Goal: Task Accomplishment & Management: Use online tool/utility

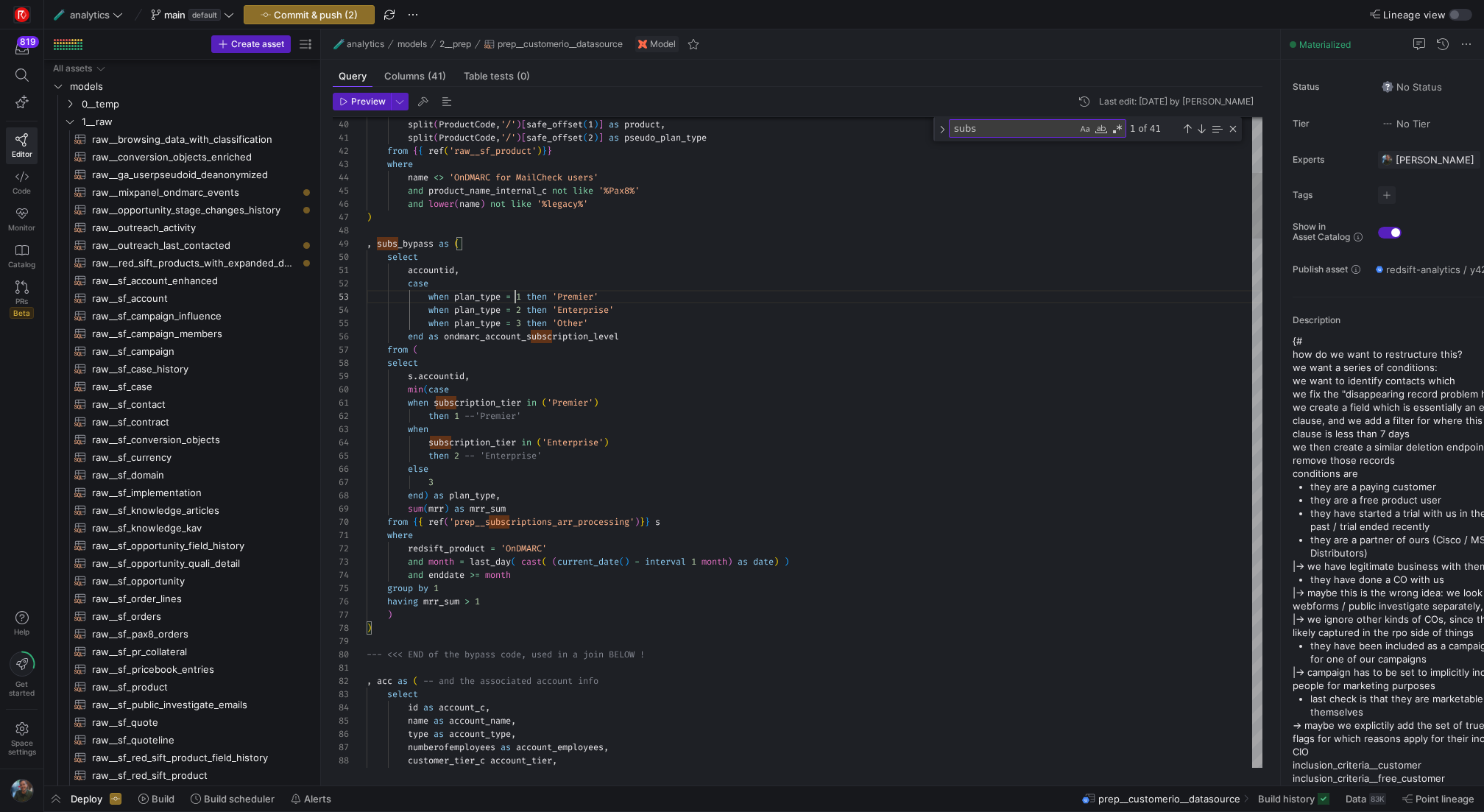
scroll to position [26, 149]
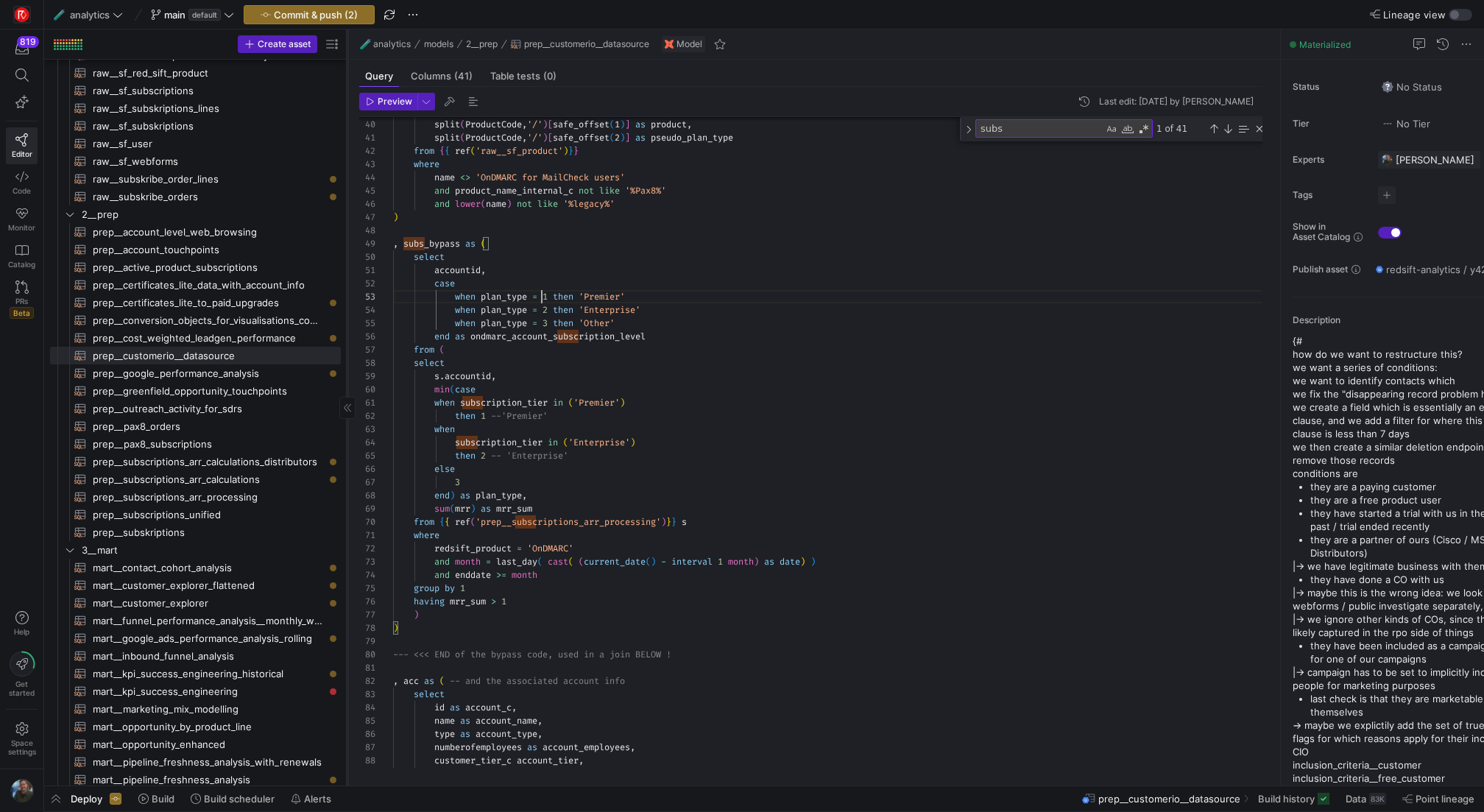
drag, startPoint x: 319, startPoint y: 287, endPoint x: 345, endPoint y: 287, distance: 26.0
click at [347, 287] on div at bounding box center [347, 407] width 1 height 756
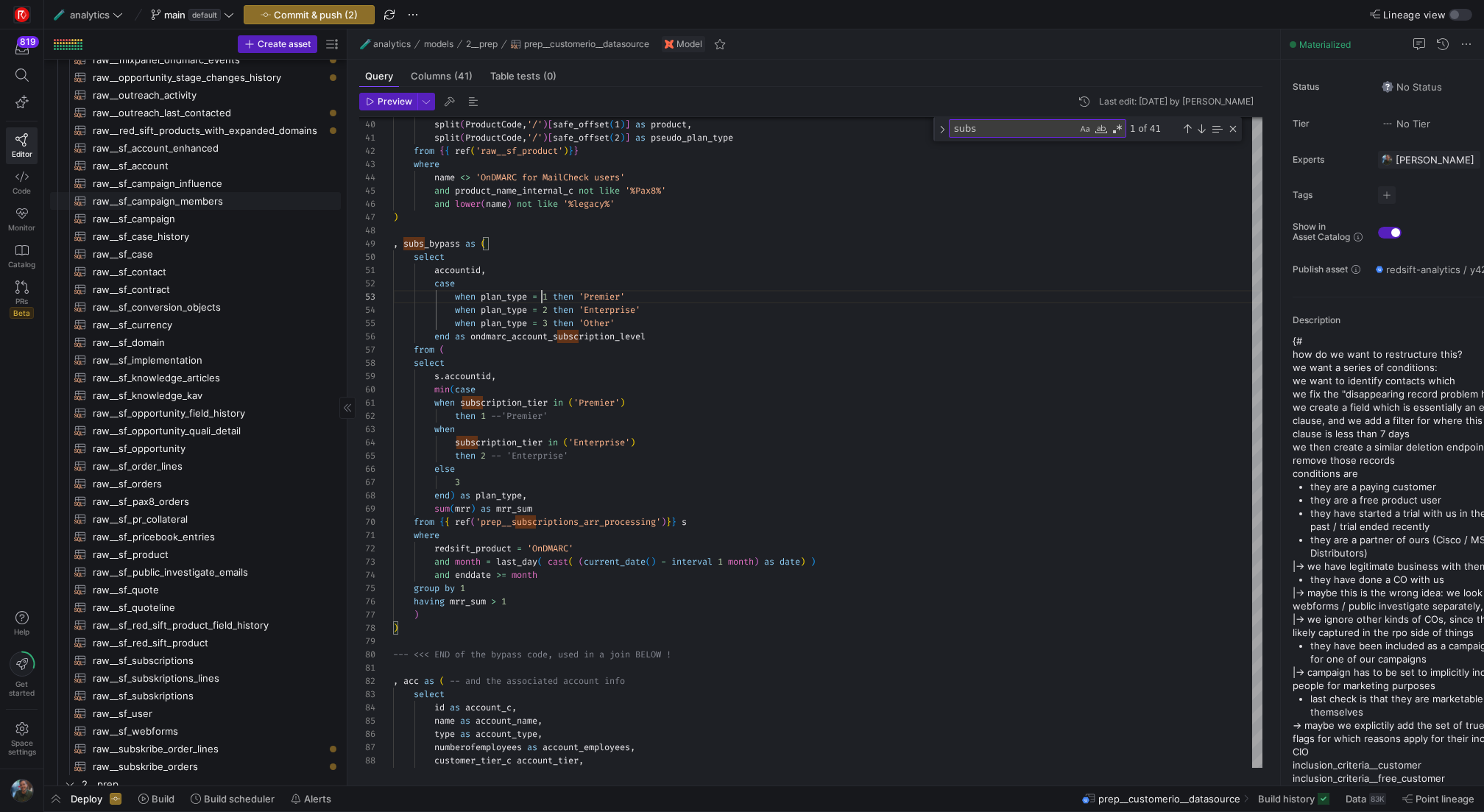
scroll to position [466, 0]
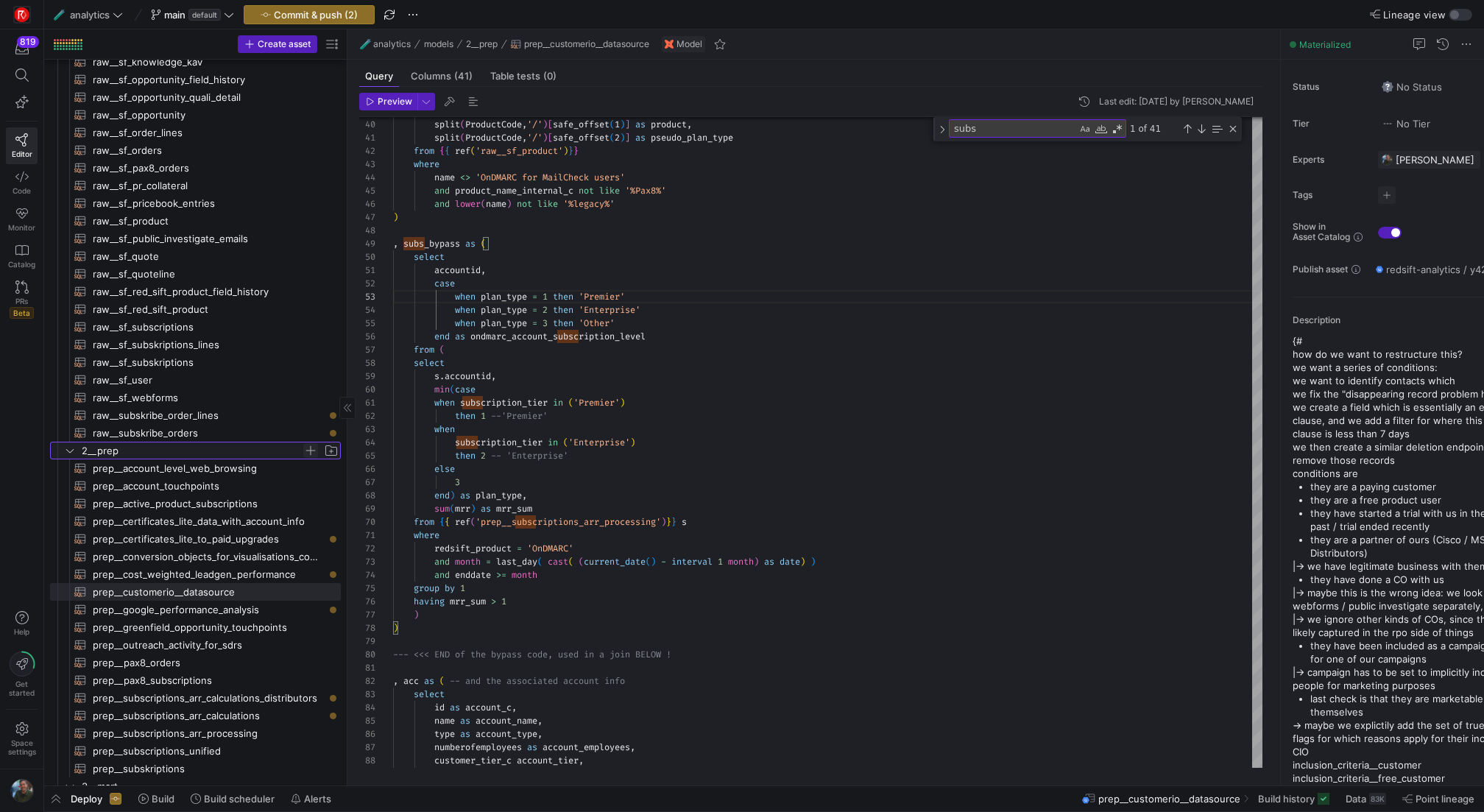
click at [312, 453] on span "Press SPACE to select this row." at bounding box center [311, 450] width 15 height 15
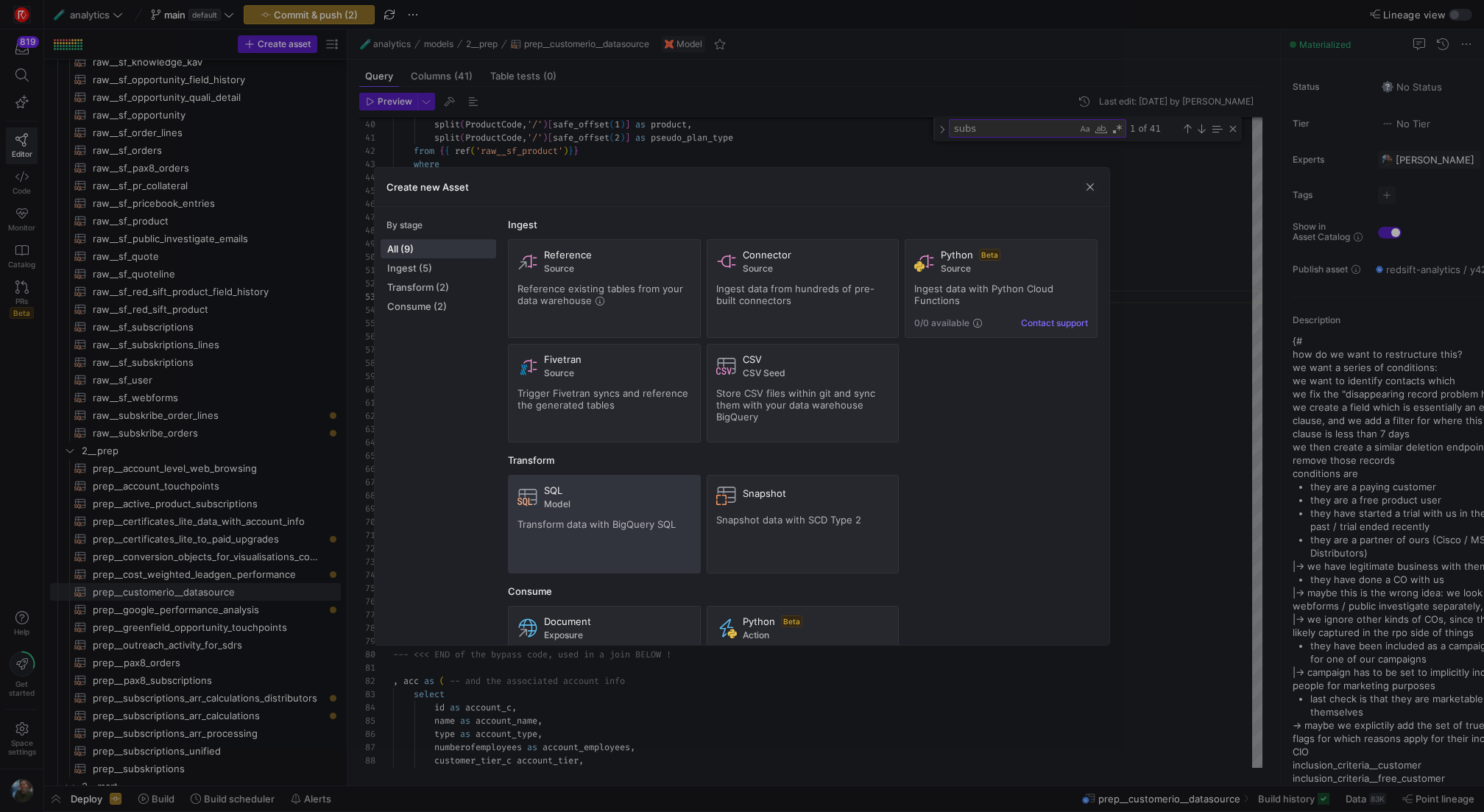
click at [583, 505] on span "Model" at bounding box center [617, 504] width 147 height 10
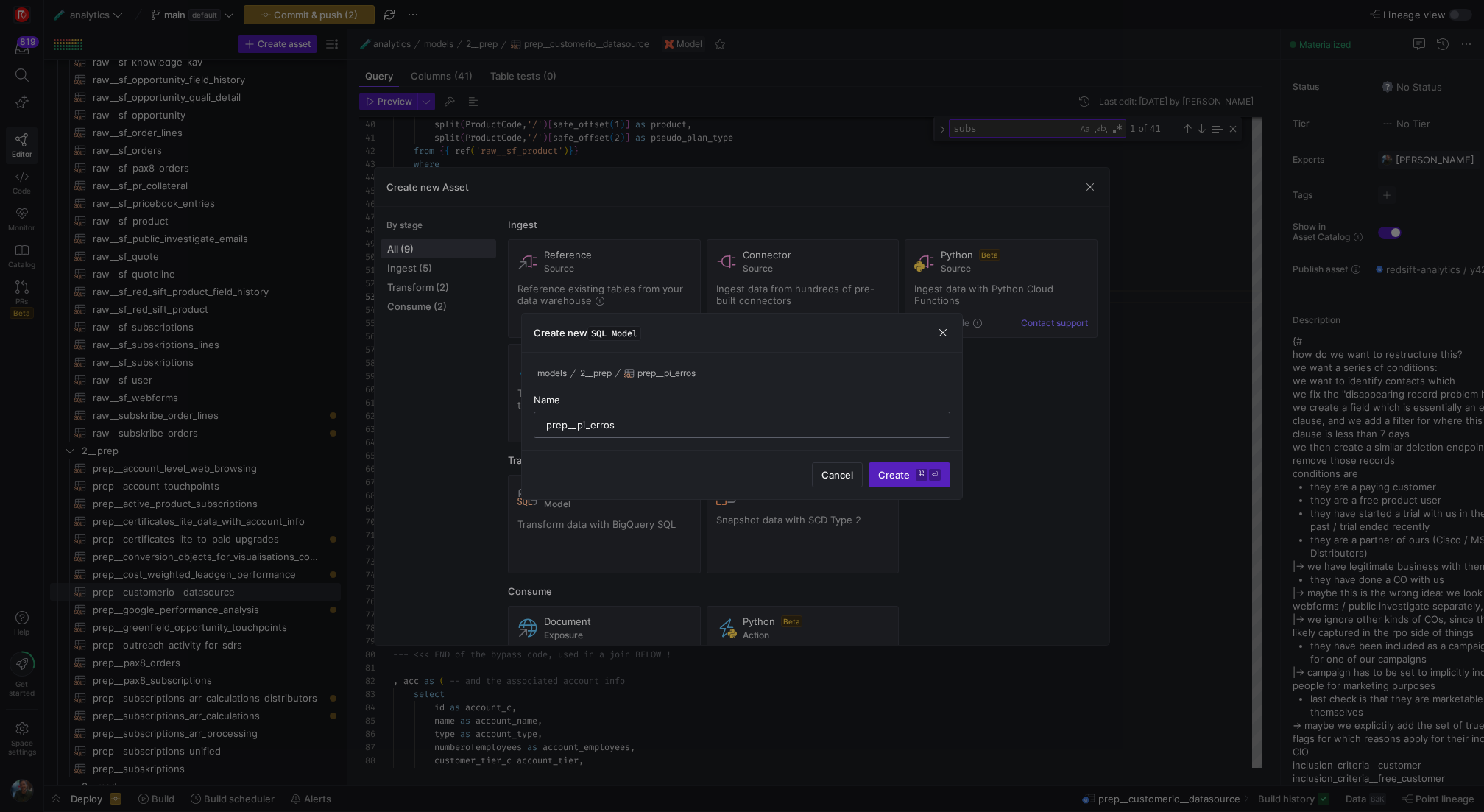
click at [564, 424] on input "prep__pi_erros" at bounding box center [742, 424] width 391 height 12
click at [665, 422] on input "mart__pi_erros" at bounding box center [742, 424] width 391 height 12
type input "mart__pi_errors_analysis"
